Goal: Task Accomplishment & Management: Complete application form

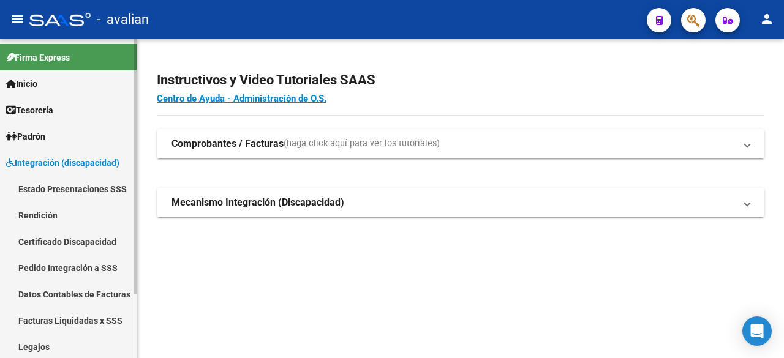
click at [37, 348] on link "Legajos" at bounding box center [68, 347] width 137 height 26
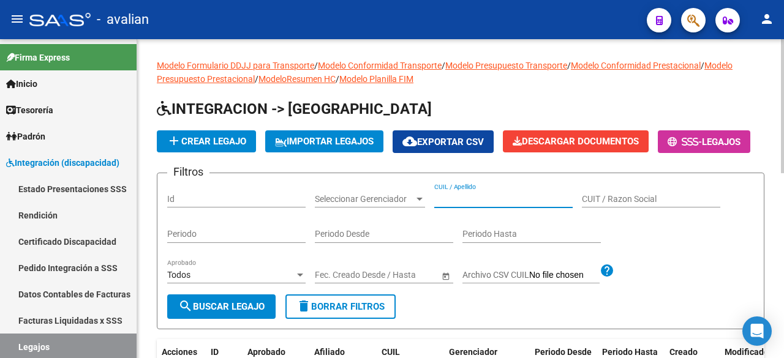
click at [475, 205] on input "CUIL / Apellido" at bounding box center [503, 199] width 138 height 10
paste input "23564959359"
type input "23564959359"
click at [227, 319] on button "search Buscar Legajo" at bounding box center [221, 307] width 108 height 24
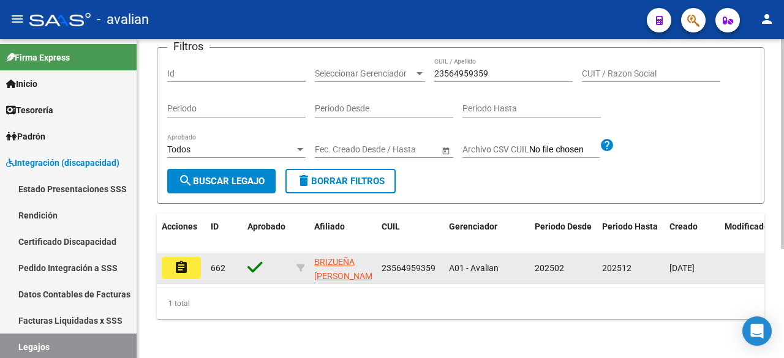
click at [181, 260] on mat-icon "assignment" at bounding box center [181, 267] width 15 height 15
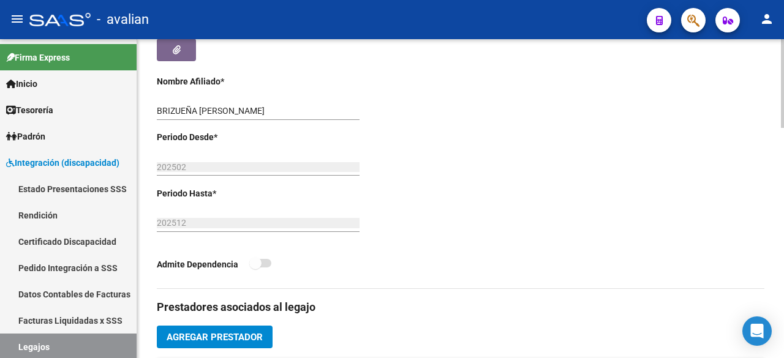
scroll to position [490, 0]
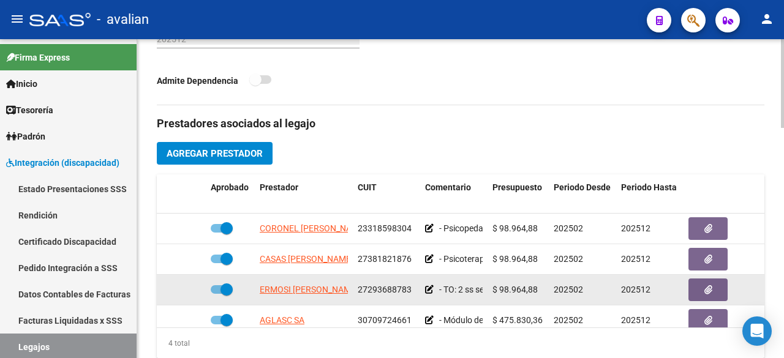
click at [218, 290] on span at bounding box center [222, 289] width 22 height 9
click at [217, 294] on input "checkbox" at bounding box center [216, 294] width 1 height 1
checkbox input "false"
click at [189, 290] on icon at bounding box center [188, 289] width 9 height 9
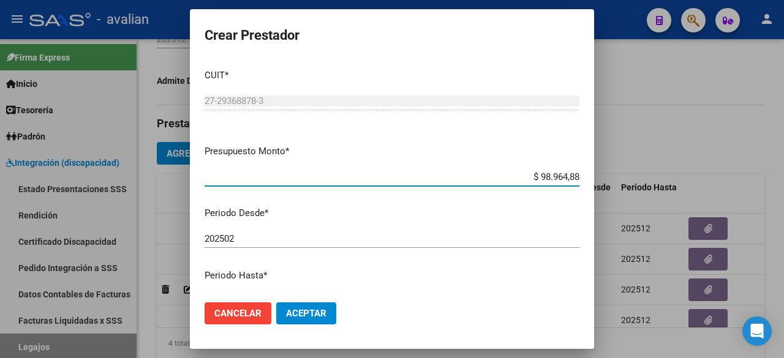
scroll to position [122, 0]
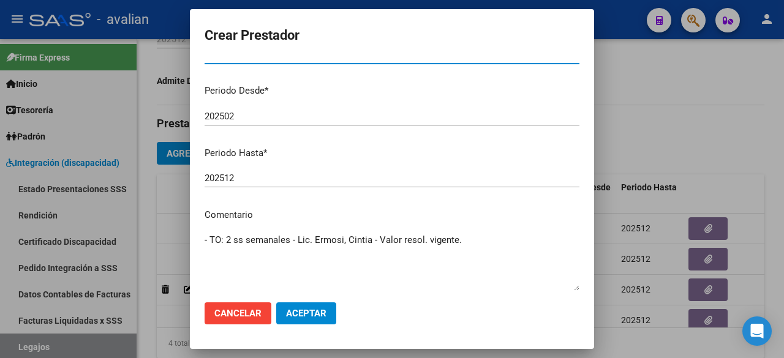
click at [243, 178] on input "202512" at bounding box center [392, 178] width 375 height 11
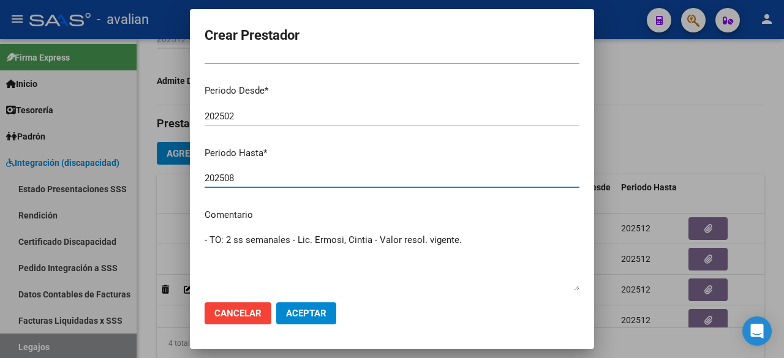
type input "202508"
click at [314, 322] on button "Aceptar" at bounding box center [306, 314] width 60 height 22
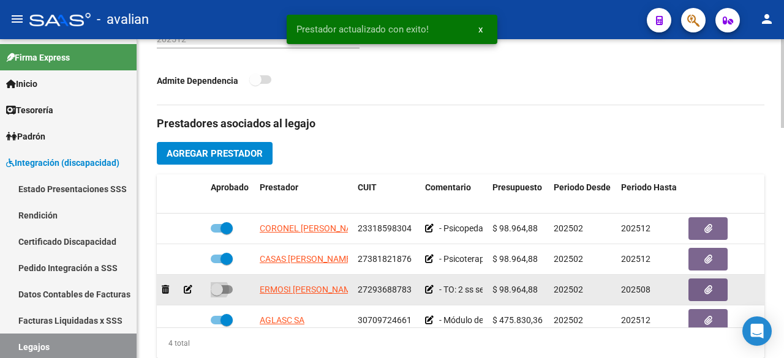
click at [227, 289] on span at bounding box center [222, 289] width 22 height 9
click at [217, 294] on input "checkbox" at bounding box center [216, 294] width 1 height 1
checkbox input "true"
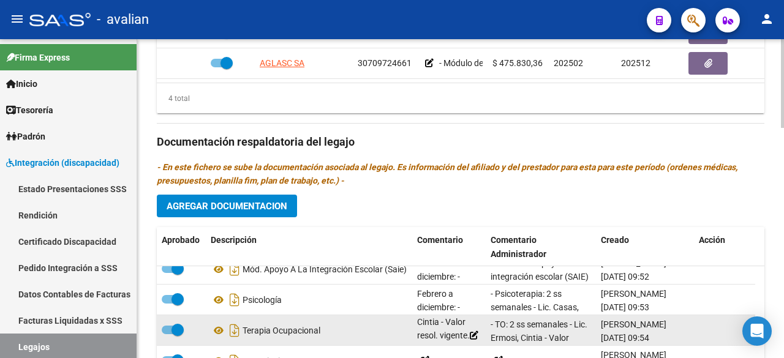
scroll to position [72, 0]
click at [470, 331] on icon at bounding box center [474, 335] width 9 height 9
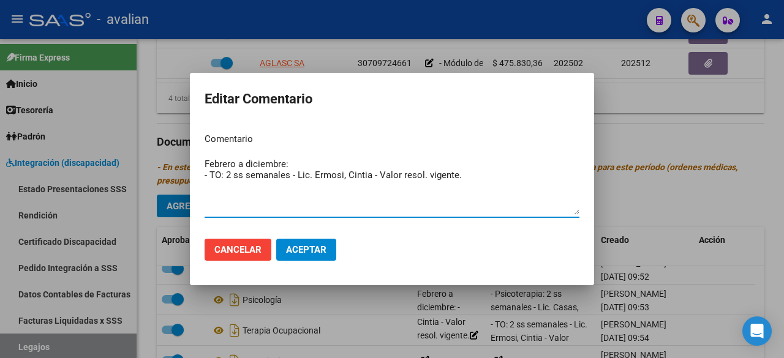
drag, startPoint x: 284, startPoint y: 163, endPoint x: 245, endPoint y: 166, distance: 39.3
click at [245, 166] on textarea "Febrero a diciembre: - TO: 2 ss semanales - Lic. Ermosi, Cintia - Valor resol. …" at bounding box center [392, 186] width 375 height 58
type textarea "Febrero a agosto: - TO: 2 ss semanales - Lic. Ermosi, Cintia - Valor resol. vig…"
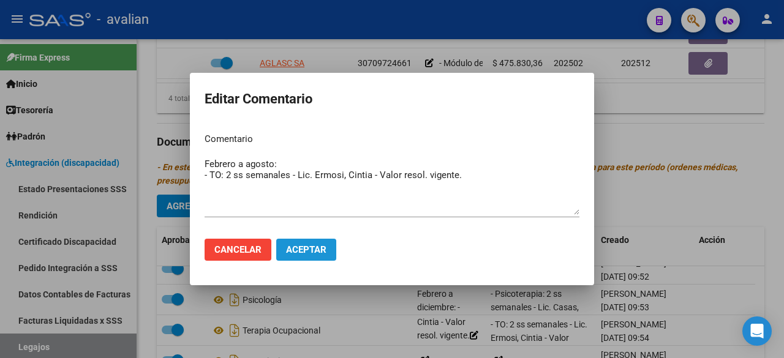
click at [329, 243] on button "Aceptar" at bounding box center [306, 250] width 60 height 22
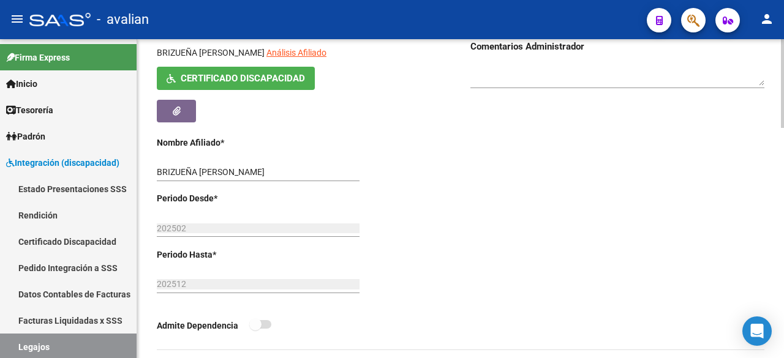
scroll to position [0, 0]
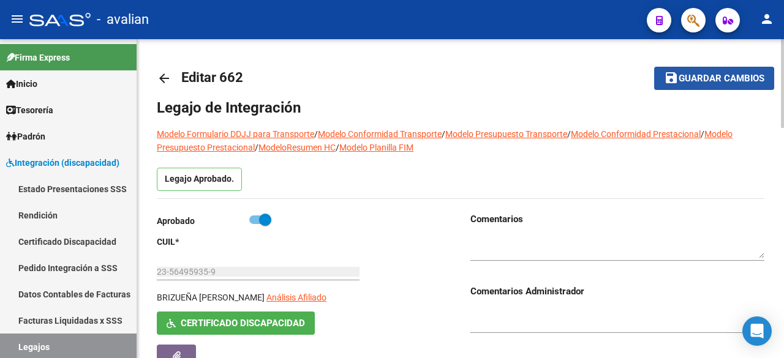
click at [698, 83] on span "Guardar cambios" at bounding box center [722, 78] width 86 height 11
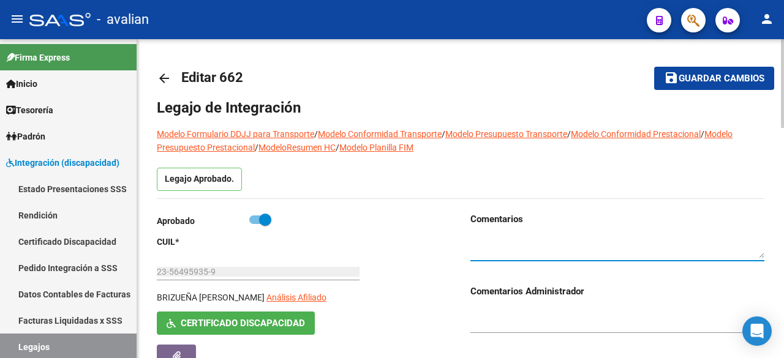
click at [561, 247] on textarea at bounding box center [617, 247] width 294 height 23
click at [681, 77] on span "Guardar cambios" at bounding box center [722, 78] width 86 height 11
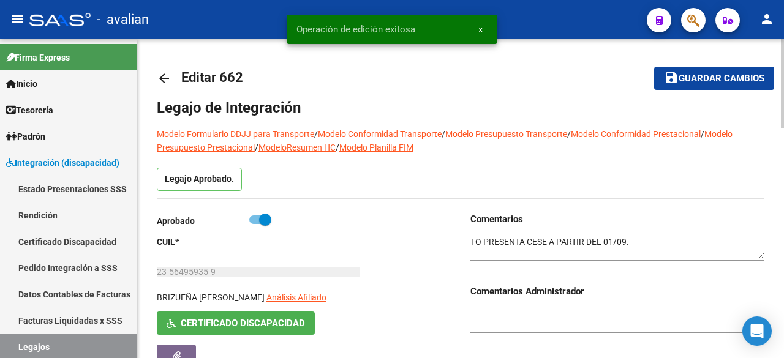
click at [484, 241] on textarea at bounding box center [617, 247] width 294 height 23
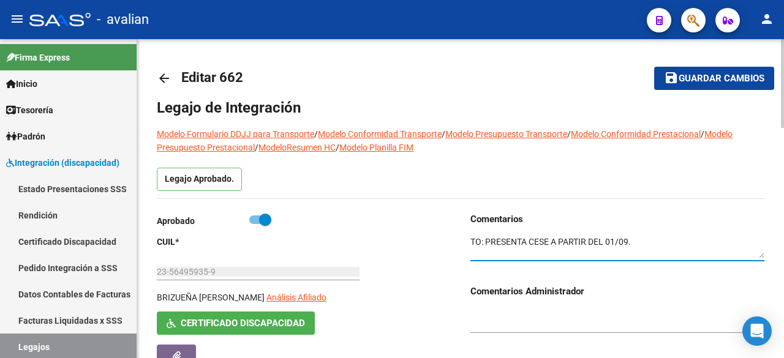
type textarea "TO: PRESENTA CESE A PARTIR DEL 01/09."
click at [726, 83] on span "Guardar cambios" at bounding box center [722, 78] width 86 height 11
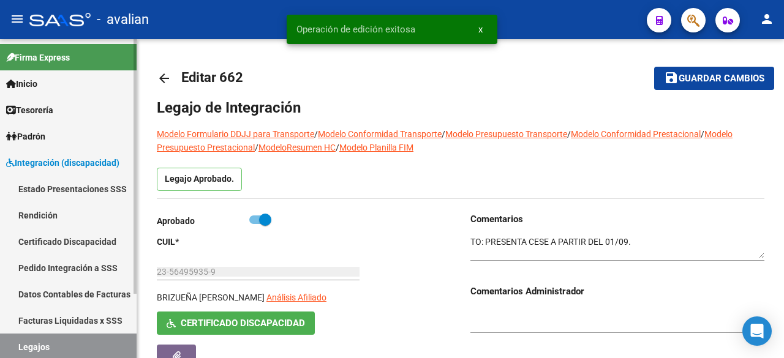
click at [49, 348] on link "Legajos" at bounding box center [68, 347] width 137 height 26
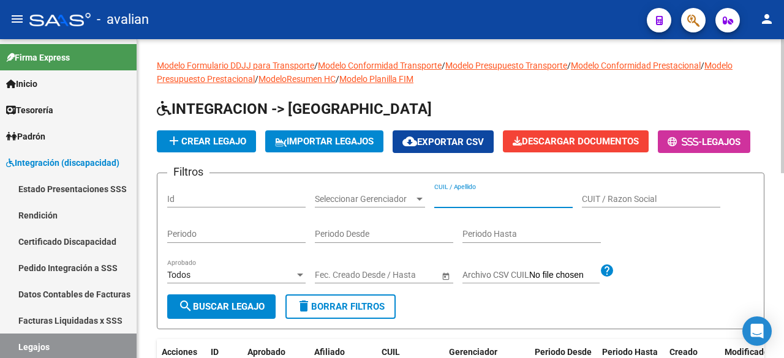
click at [499, 205] on input "CUIL / Apellido" at bounding box center [503, 199] width 138 height 10
paste input "27586418640"
type input "27586418640"
click at [254, 319] on button "search Buscar Legajo" at bounding box center [221, 307] width 108 height 24
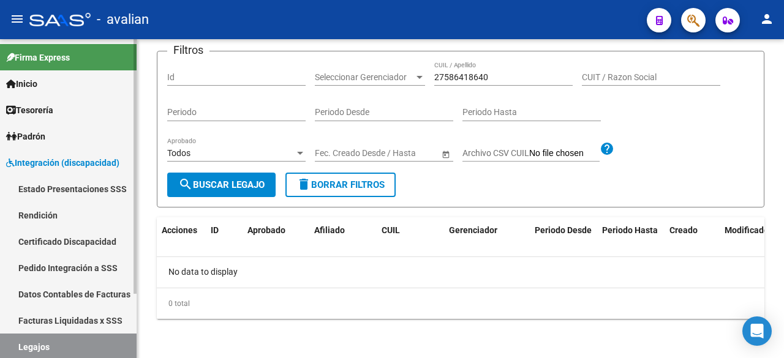
click at [60, 242] on link "Certificado Discapacidad" at bounding box center [68, 241] width 137 height 26
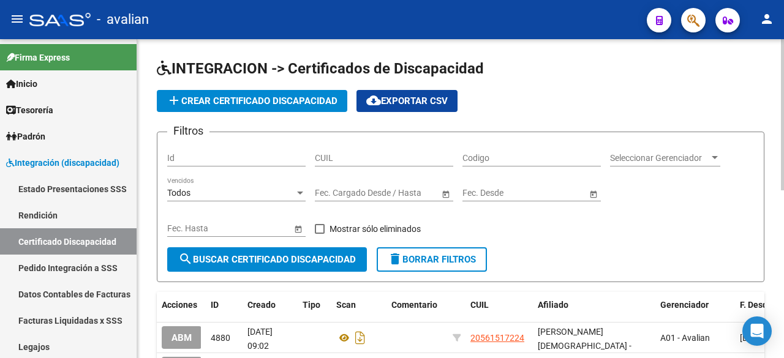
click at [484, 154] on input "Codigo" at bounding box center [531, 158] width 138 height 10
paste input "27-58641864-0"
type input "27-58641864-0"
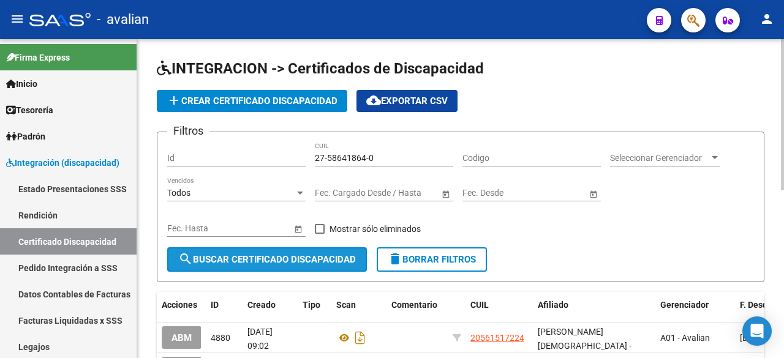
click at [305, 262] on span "search Buscar Certificado Discapacidad" at bounding box center [267, 259] width 178 height 11
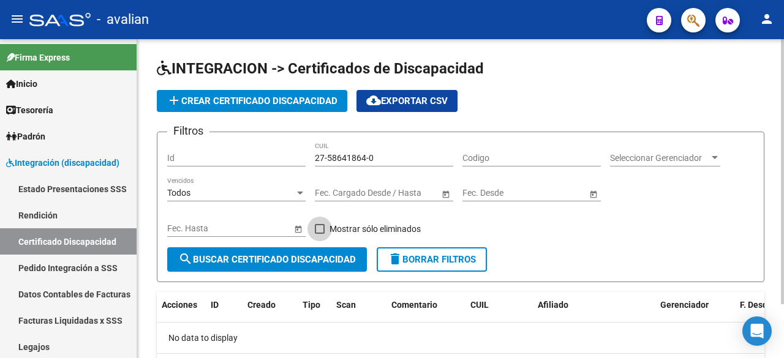
click at [317, 230] on span at bounding box center [320, 229] width 10 height 10
click at [319, 234] on input "Mostrar sólo eliminados" at bounding box center [319, 234] width 1 height 1
checkbox input "true"
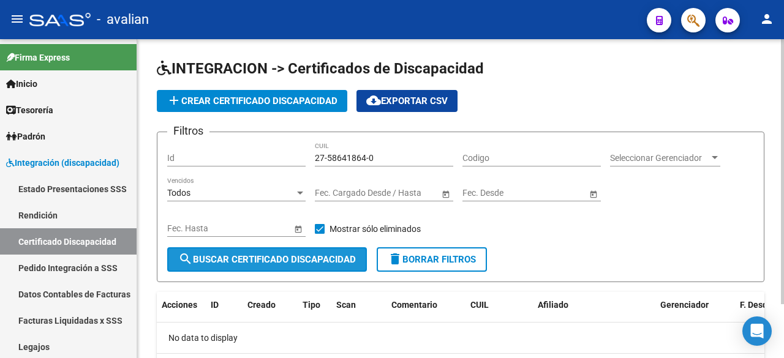
click at [282, 255] on span "search Buscar Certificado Discapacidad" at bounding box center [267, 259] width 178 height 11
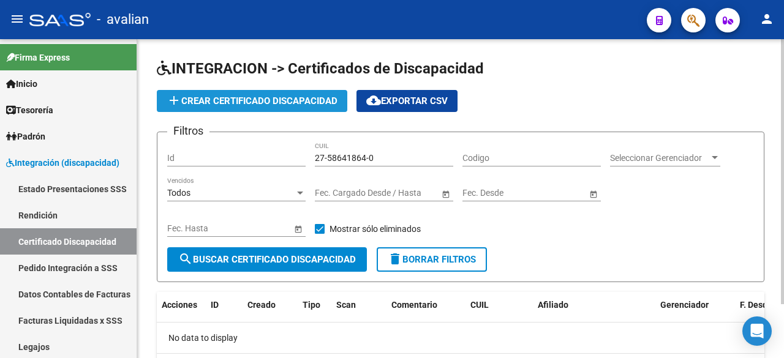
click at [293, 94] on button "add Crear Certificado Discapacidad" at bounding box center [252, 101] width 190 height 22
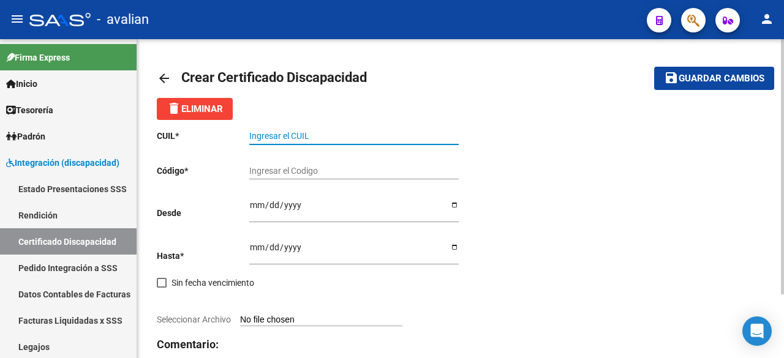
click at [311, 135] on input "Ingresar el CUIL" at bounding box center [353, 136] width 209 height 10
paste input "01-00058641-8"
type input "01-00058641-8"
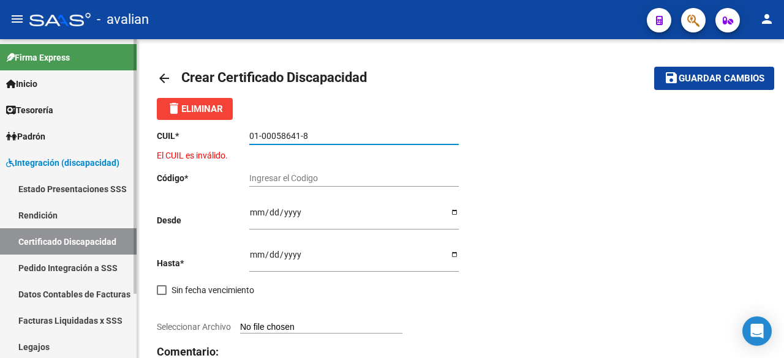
drag, startPoint x: 313, startPoint y: 135, endPoint x: 127, endPoint y: 157, distance: 187.5
click at [127, 157] on mat-sidenav-container "Firma Express Inicio Instructivos Contacto OS Tesorería Extractos Procesados (c…" at bounding box center [392, 198] width 784 height 319
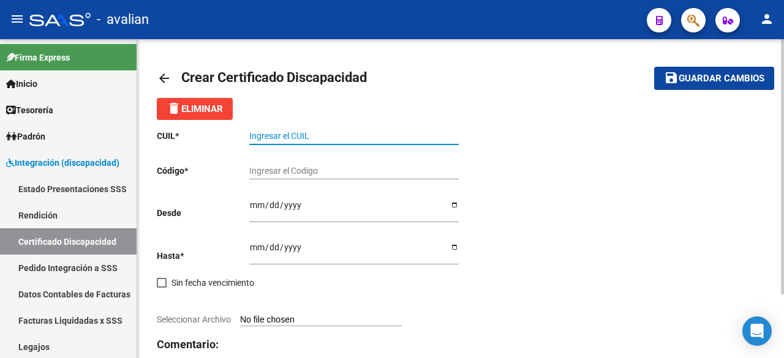
click at [289, 173] on input "Ingresar el Codigo" at bounding box center [353, 171] width 209 height 10
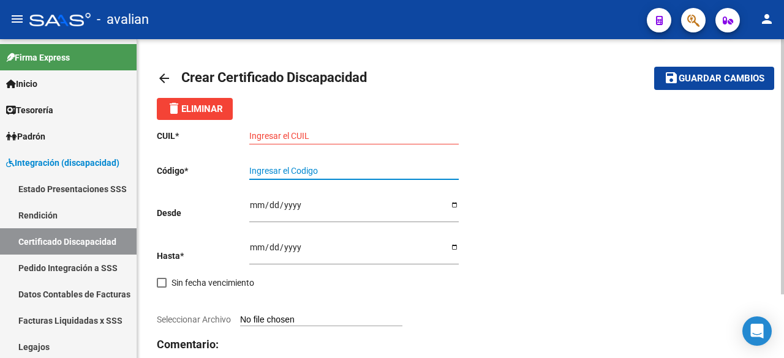
paste input "ARG-01-00058641864-20250520-20270520-SFE-168"
click at [434, 172] on input "ARG-01-00058641864-20250520-20270520-SFE-168" at bounding box center [353, 171] width 209 height 10
click at [417, 170] on input "ARG-01-00058641864-20250520-20270520-SFE168" at bounding box center [353, 171] width 209 height 10
click at [377, 170] on input "ARG-01-00058641864-20250520-20270520SFE168" at bounding box center [353, 171] width 209 height 10
click at [336, 172] on input "ARG-01-00058641864-2025052020270520SFE168" at bounding box center [353, 171] width 209 height 10
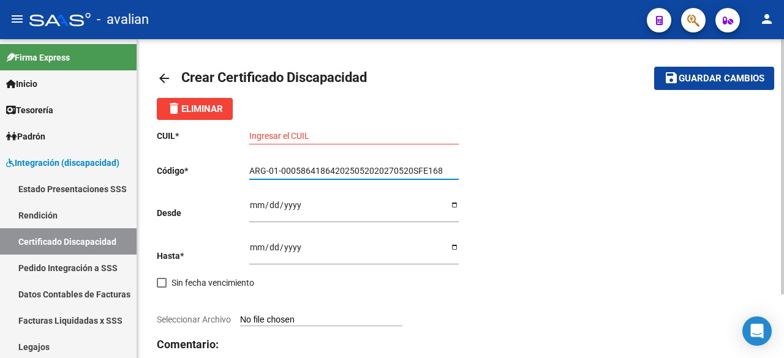
click at [285, 168] on input "ARG-01-000586418642025052020270520SFE168" at bounding box center [353, 171] width 209 height 10
click at [280, 168] on input "ARG-01-000586418642025052020270520SFE168" at bounding box center [353, 171] width 209 height 10
click at [274, 170] on input "ARG-01000586418642025052020270520SFE168" at bounding box center [353, 171] width 209 height 10
click at [268, 168] on input "ARG-01000586418642025052020270520SFE168" at bounding box center [353, 171] width 209 height 10
type input "ARG01000586418642025052020270520SFE168"
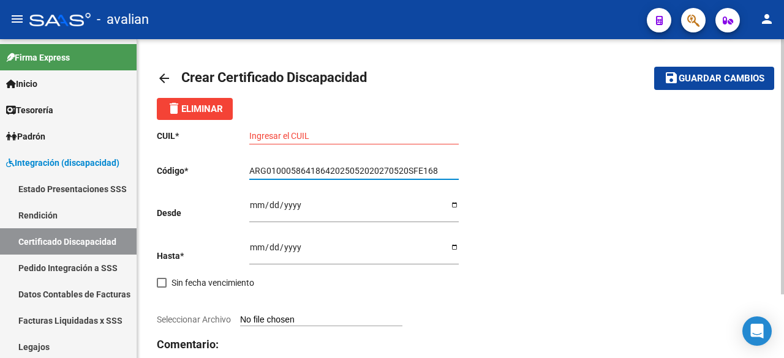
click at [251, 243] on input "Ingresar fec. Hasta" at bounding box center [353, 252] width 209 height 18
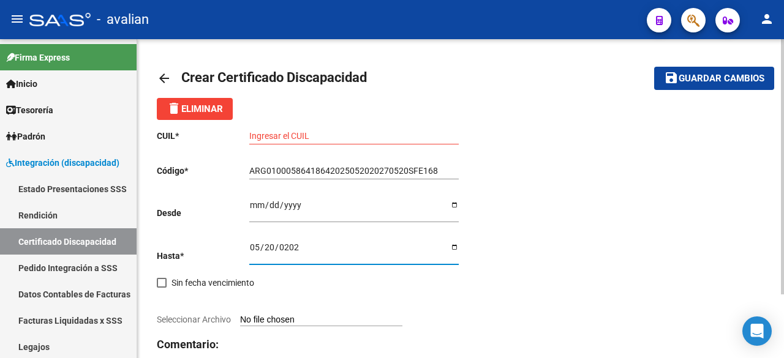
type input "[DATE]"
click at [250, 205] on input "Ingresar fec. Desde" at bounding box center [353, 209] width 209 height 18
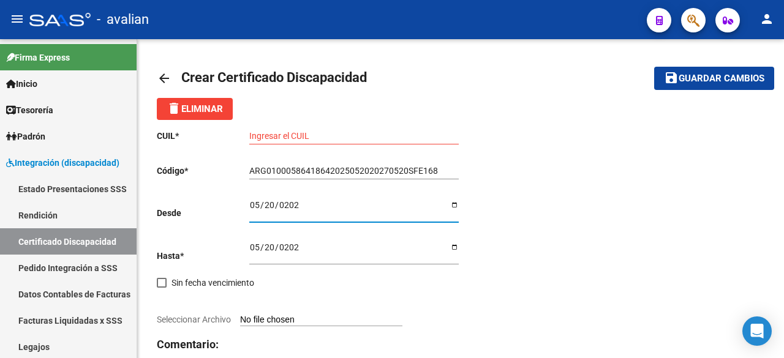
type input "[DATE]"
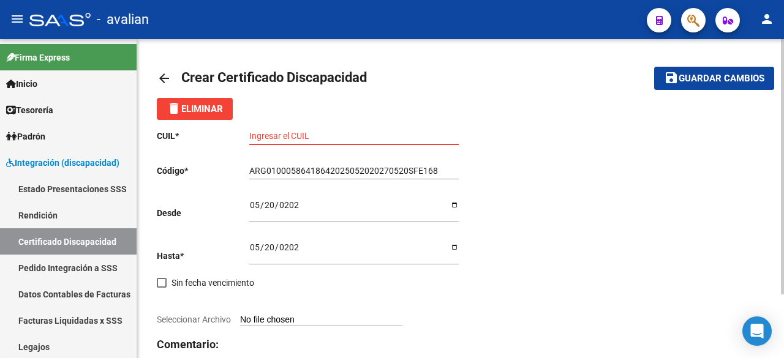
click at [310, 131] on input "Ingresar el CUIL" at bounding box center [353, 136] width 209 height 10
paste input "27-58641864-0"
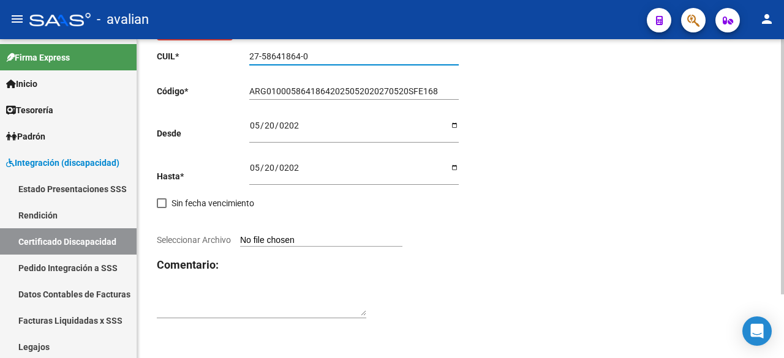
type input "27-58641864-0"
click at [328, 241] on input "Seleccionar Archivo" at bounding box center [321, 241] width 162 height 12
type input "C:\fakepath\certificado_cud_58641864 [PERSON_NAME].pdf"
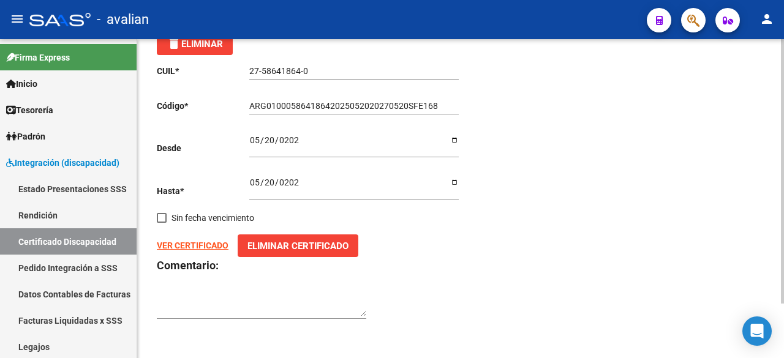
scroll to position [0, 0]
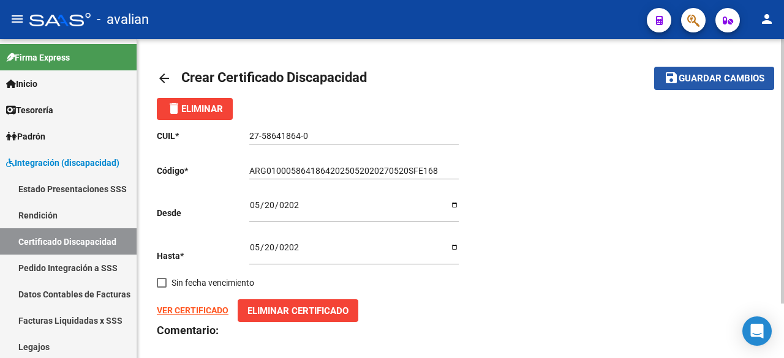
click at [683, 84] on span "Guardar cambios" at bounding box center [722, 78] width 86 height 11
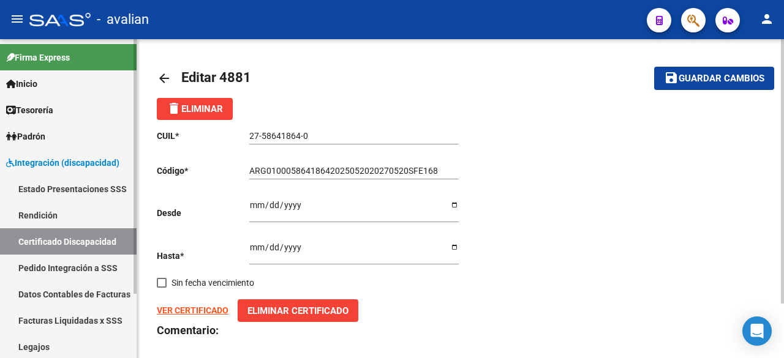
click at [56, 242] on link "Certificado Discapacidad" at bounding box center [68, 241] width 137 height 26
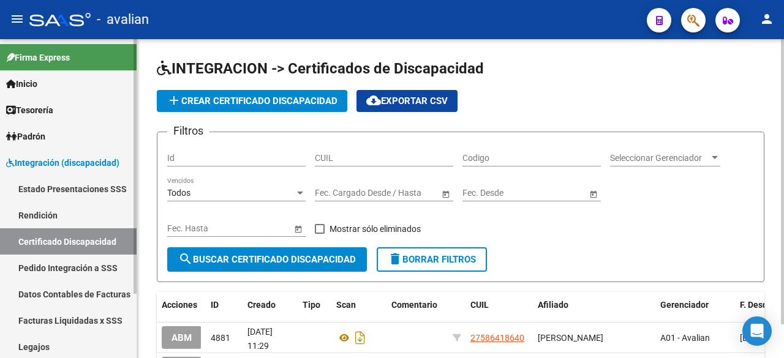
scroll to position [81, 0]
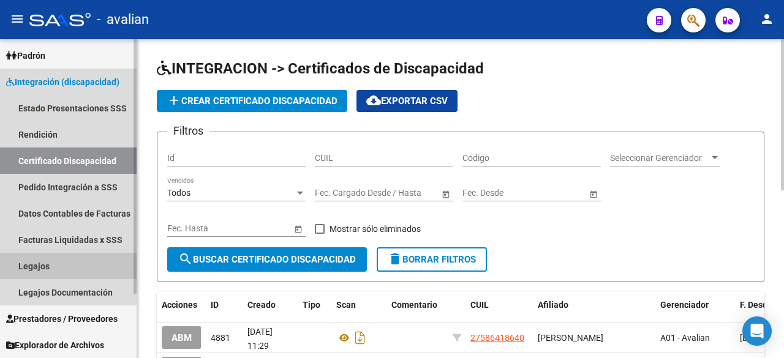
click at [31, 267] on link "Legajos" at bounding box center [68, 266] width 137 height 26
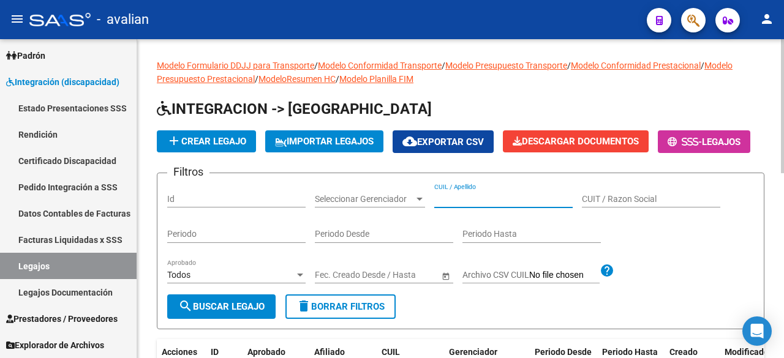
click at [466, 205] on input "CUIL / Apellido" at bounding box center [503, 199] width 138 height 10
paste input "27586418640"
type input "27586418640"
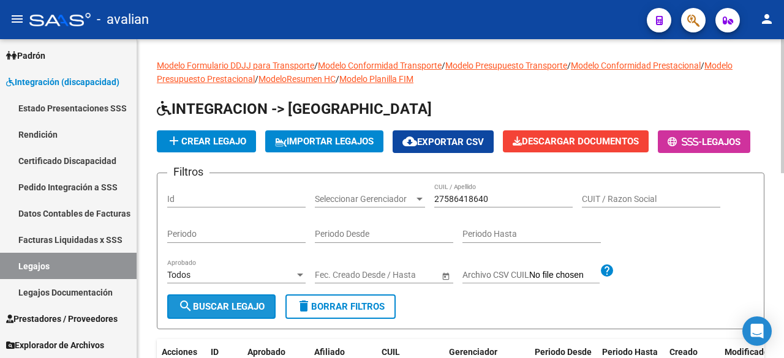
click at [216, 319] on button "search Buscar Legajo" at bounding box center [221, 307] width 108 height 24
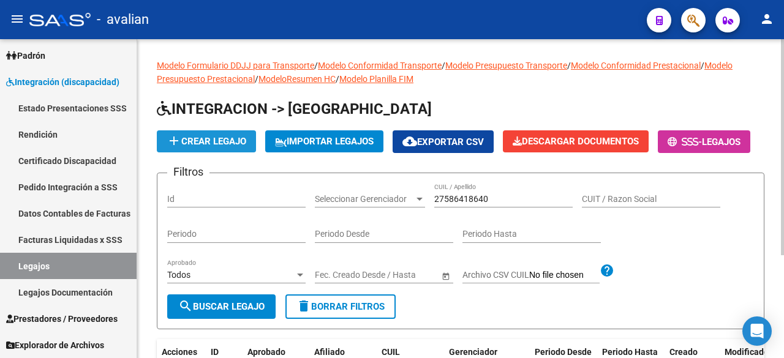
click at [216, 135] on button "add Crear Legajo" at bounding box center [206, 141] width 99 height 22
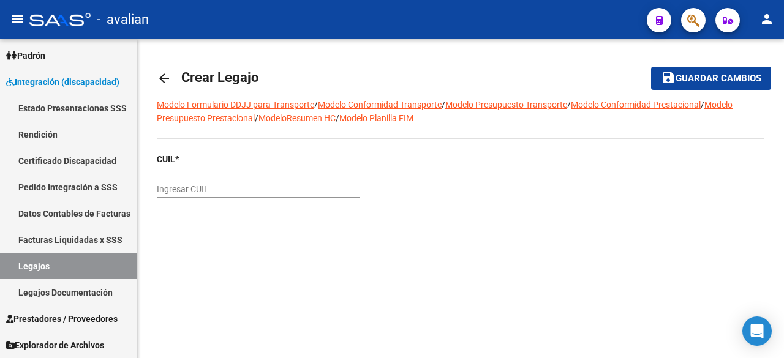
click at [240, 192] on input "Ingresar CUIL" at bounding box center [258, 189] width 203 height 10
paste input "27-58641864-0"
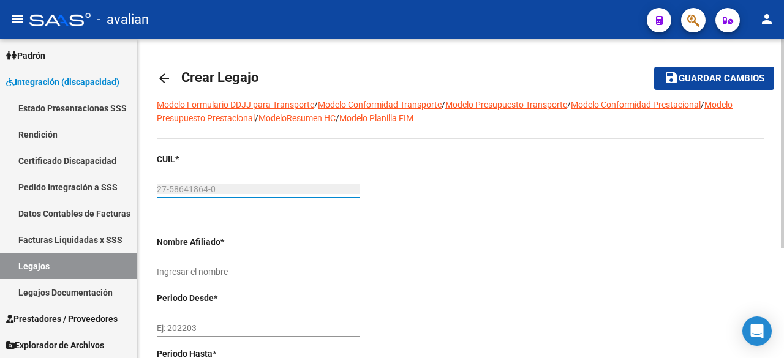
type input "27-58641864-0"
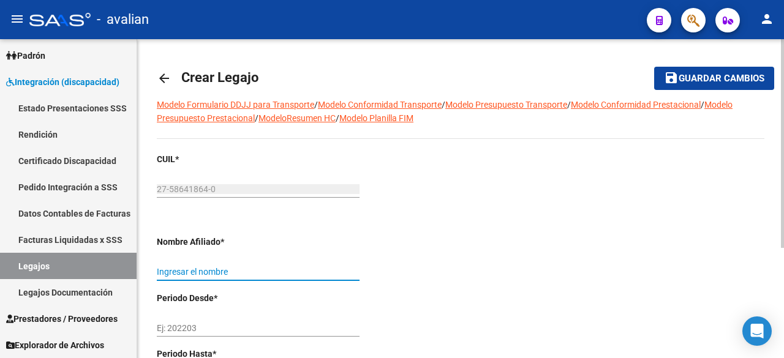
click at [233, 273] on input "Ingresar el nombre" at bounding box center [258, 272] width 203 height 10
type input "[PERSON_NAME]"
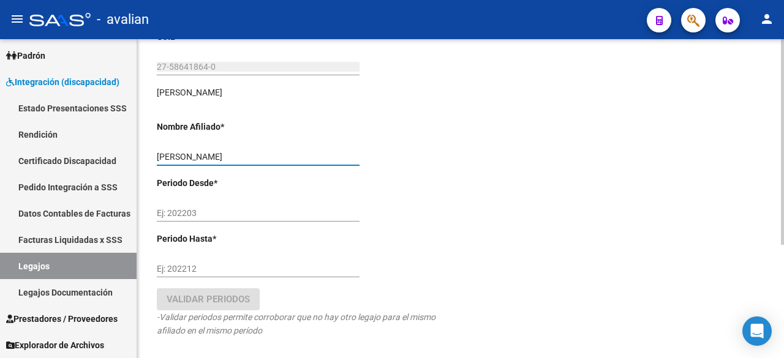
scroll to position [175, 0]
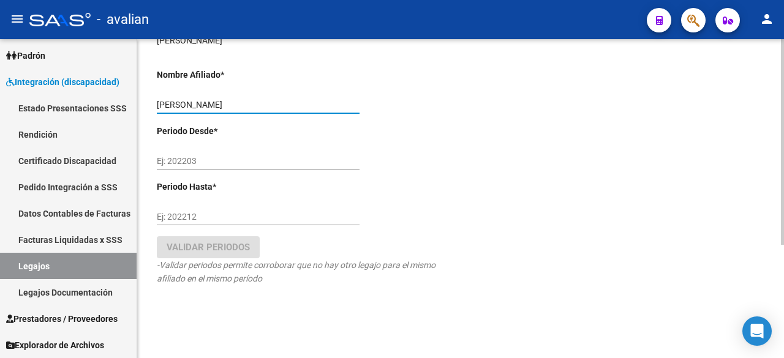
click at [230, 160] on input "Ej: 202203" at bounding box center [258, 161] width 203 height 10
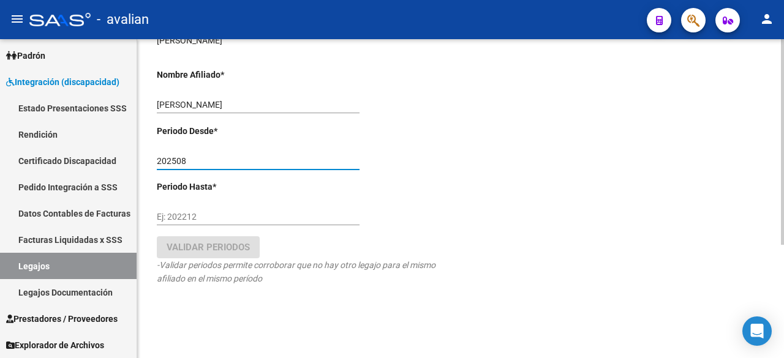
type input "202508"
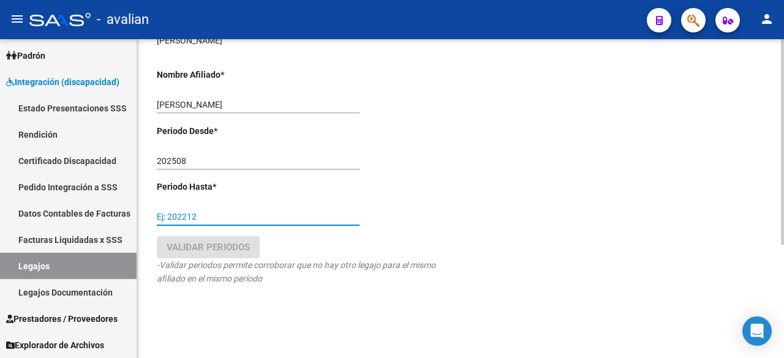
click at [191, 212] on input "Ej: 202212" at bounding box center [258, 217] width 203 height 10
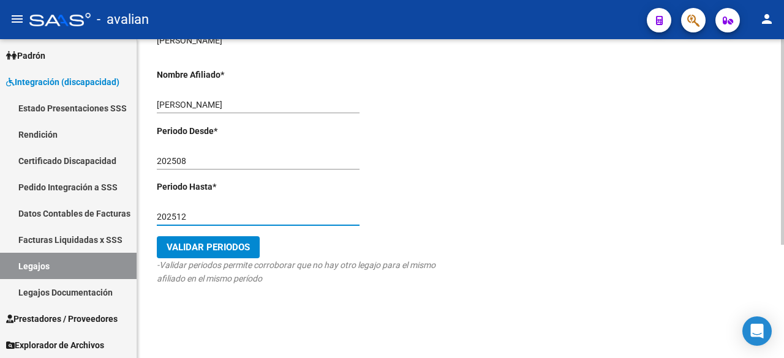
type input "202512"
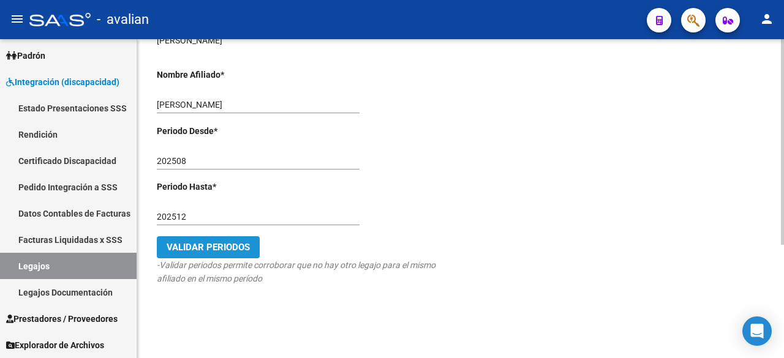
click at [207, 257] on button "Validar Periodos" at bounding box center [208, 247] width 103 height 22
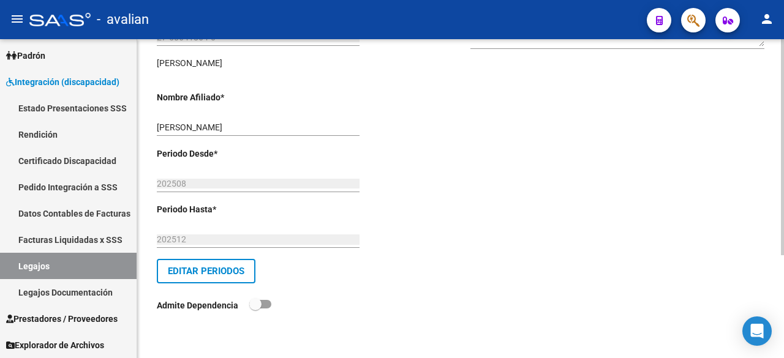
scroll to position [0, 0]
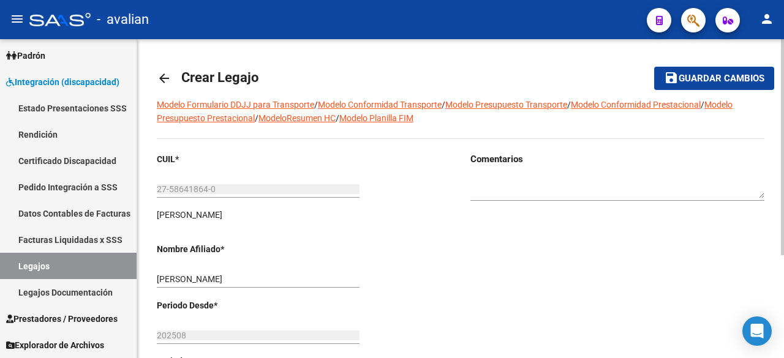
click at [709, 78] on span "Guardar cambios" at bounding box center [722, 78] width 86 height 11
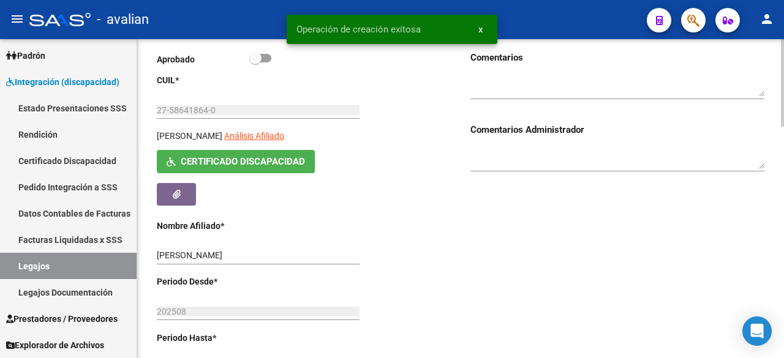
scroll to position [367, 0]
